Goal: Information Seeking & Learning: Learn about a topic

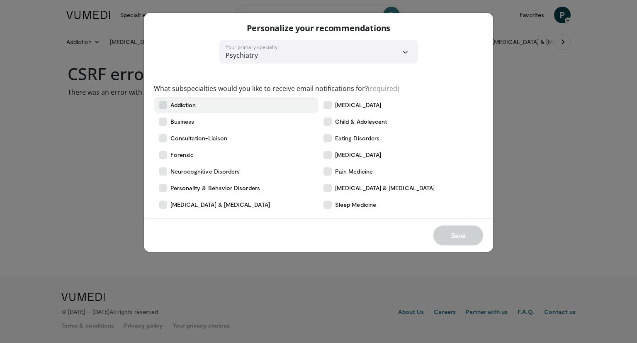
click at [158, 105] on label "Addiction" at bounding box center [236, 105] width 165 height 17
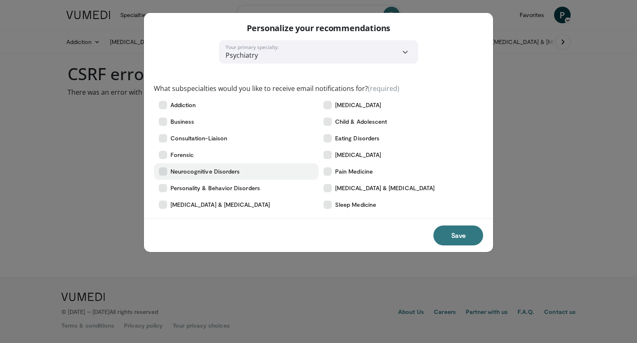
click at [161, 171] on icon at bounding box center [163, 171] width 8 height 8
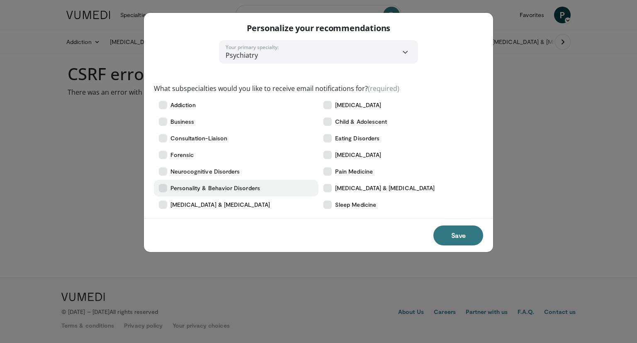
click at [163, 188] on icon at bounding box center [163, 188] width 8 height 8
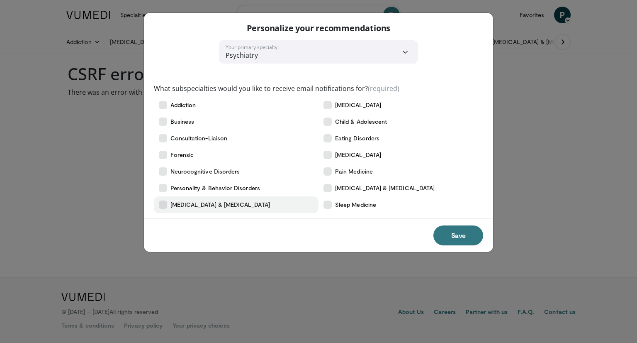
click at [165, 205] on icon at bounding box center [163, 204] width 8 height 8
click at [165, 207] on icon at bounding box center [163, 204] width 8 height 8
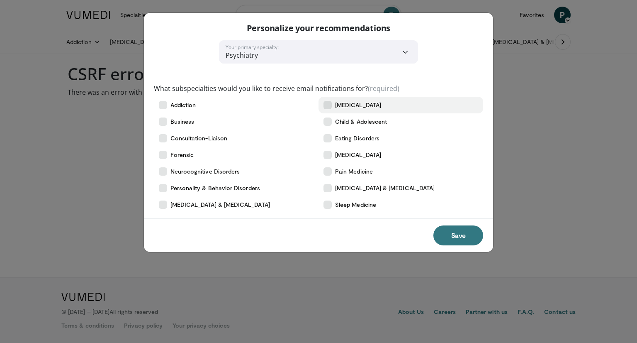
click at [329, 106] on icon at bounding box center [328, 105] width 8 height 8
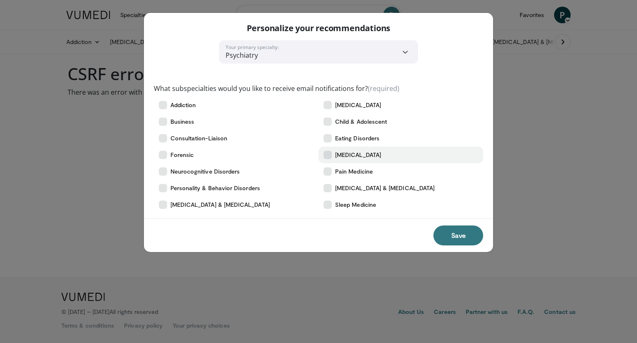
click at [327, 157] on icon at bounding box center [328, 155] width 8 height 8
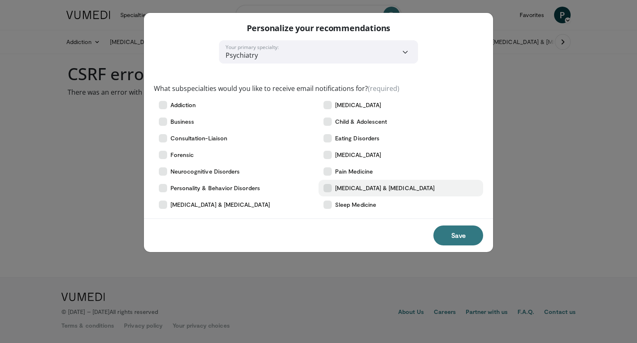
click at [330, 187] on icon at bounding box center [328, 188] width 8 height 8
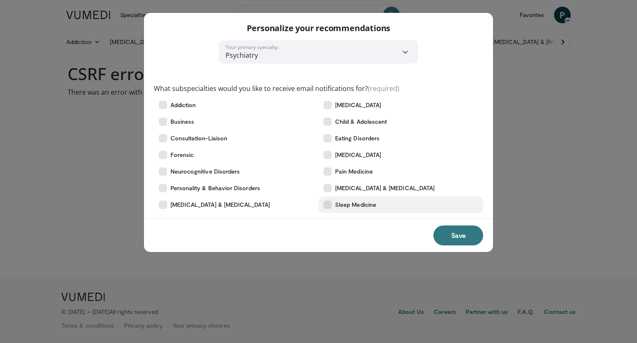
click at [328, 203] on icon at bounding box center [328, 204] width 8 height 8
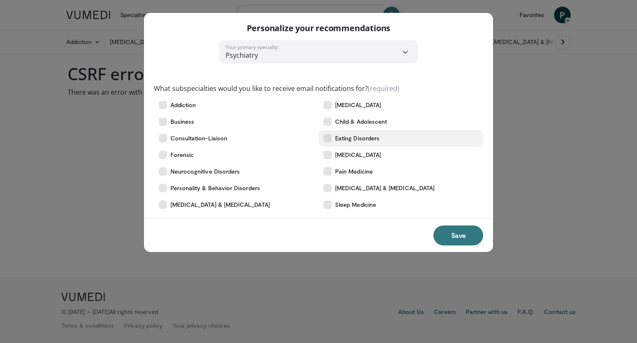
click at [326, 138] on icon at bounding box center [328, 138] width 8 height 8
click at [463, 237] on button "Save" at bounding box center [459, 235] width 50 height 20
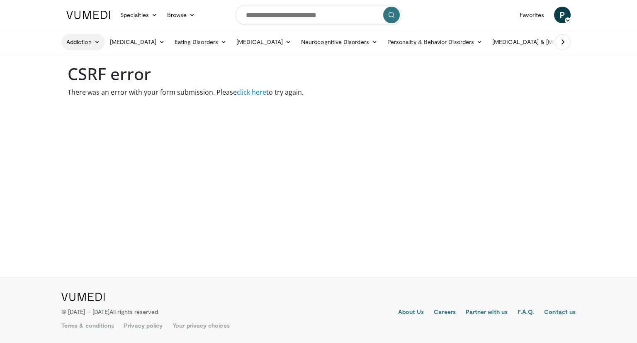
click at [82, 43] on link "Addiction" at bounding box center [83, 42] width 44 height 17
click at [83, 62] on link "[MEDICAL_DATA]" at bounding box center [111, 61] width 99 height 13
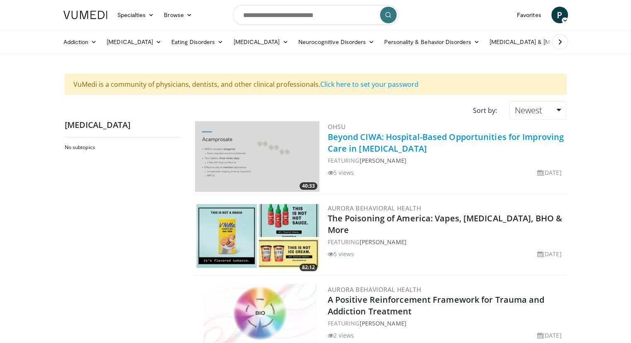
click at [372, 137] on link "Beyond CIWA: Hospital-Based Opportunities for Improving Care in Alcohol Use Dis…" at bounding box center [446, 142] width 236 height 23
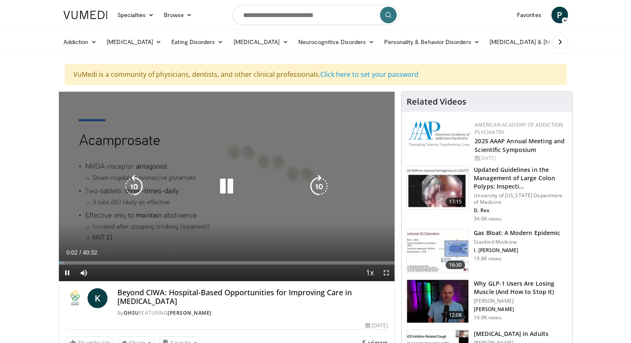
click at [382, 109] on div "10 seconds Tap to unmute" at bounding box center [227, 186] width 336 height 189
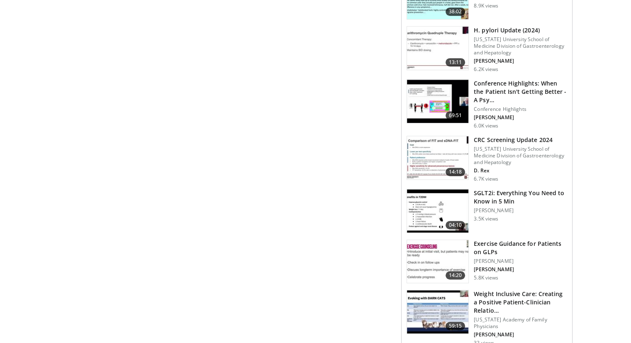
scroll to position [456, 0]
